Goal: Go to known website: Access a specific website the user already knows

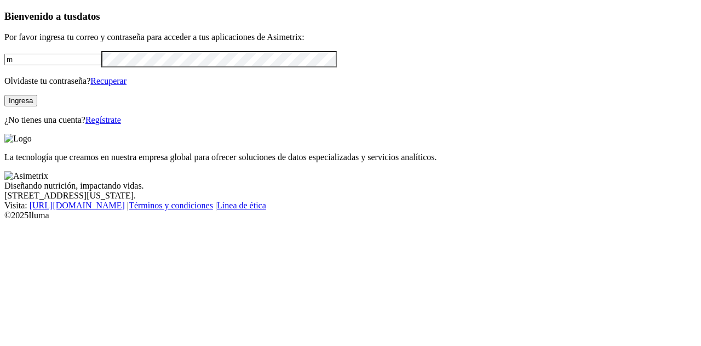
type input "[PERSON_NAME][EMAIL_ADDRESS][DOMAIN_NAME]"
click input "submit" at bounding box center [0, 0] width 0 height 0
